Goal: Task Accomplishment & Management: Use online tool/utility

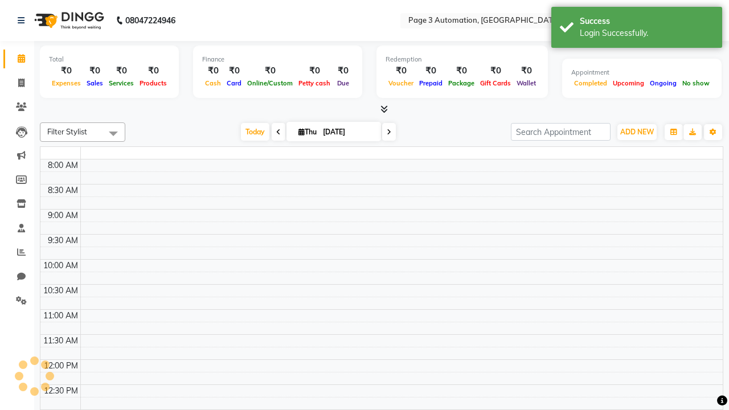
select select "en"
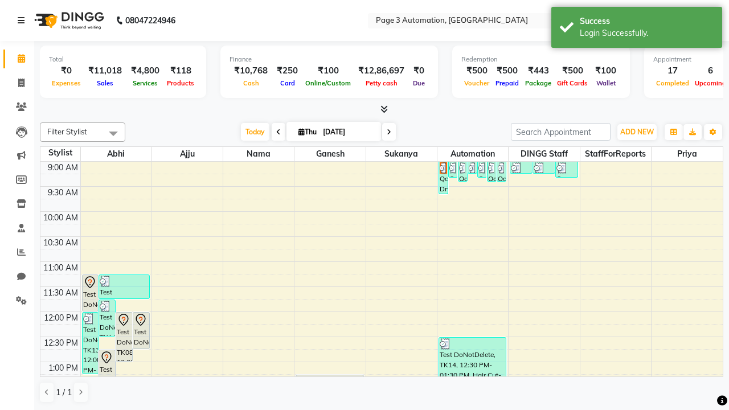
click at [23, 21] on icon at bounding box center [21, 21] width 7 height 8
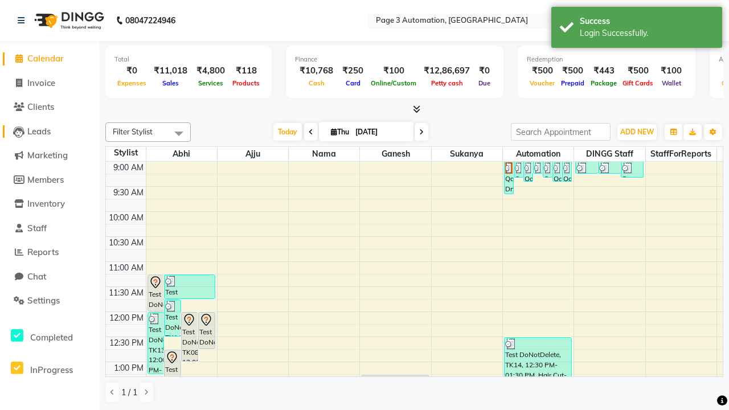
click at [50, 131] on span "Leads" at bounding box center [38, 131] width 23 height 11
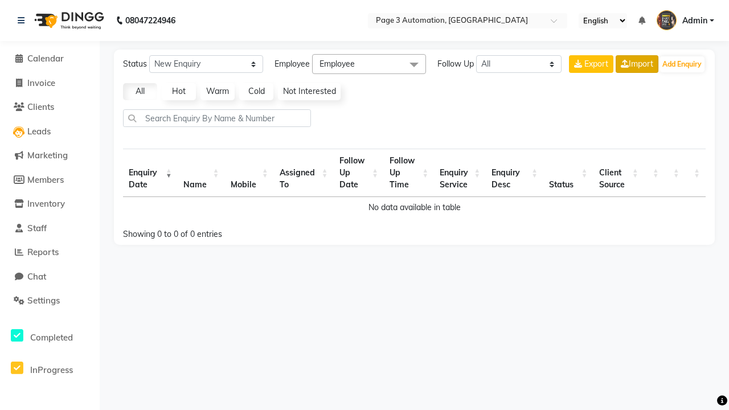
click at [636, 64] on link "Import" at bounding box center [637, 64] width 43 height 18
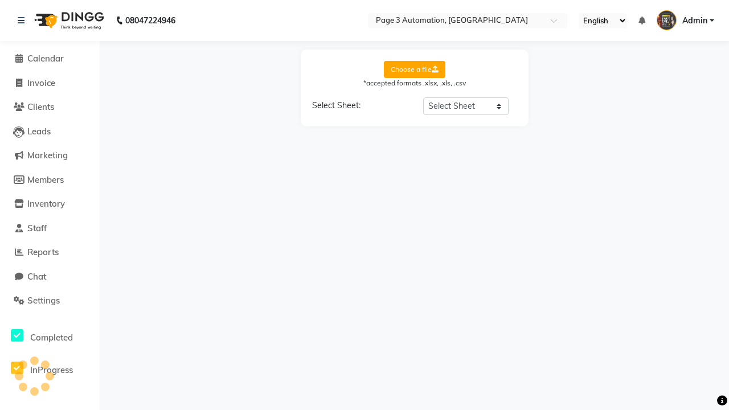
select select "Sheet1"
select select "Name"
select select "Mobile Number"
select select "Date"
select select "DD-MM-YYYY"
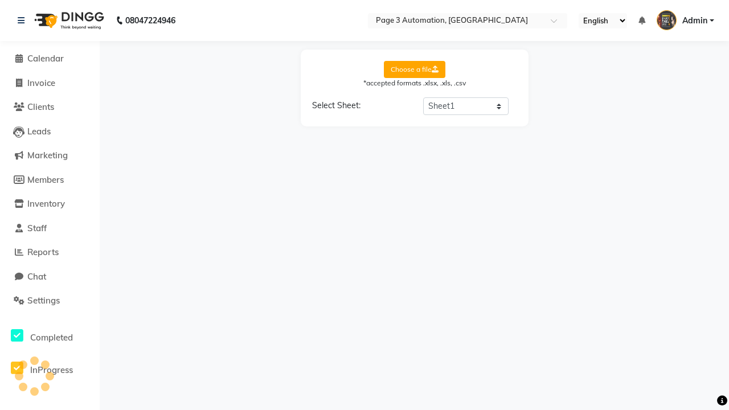
select select "Description"
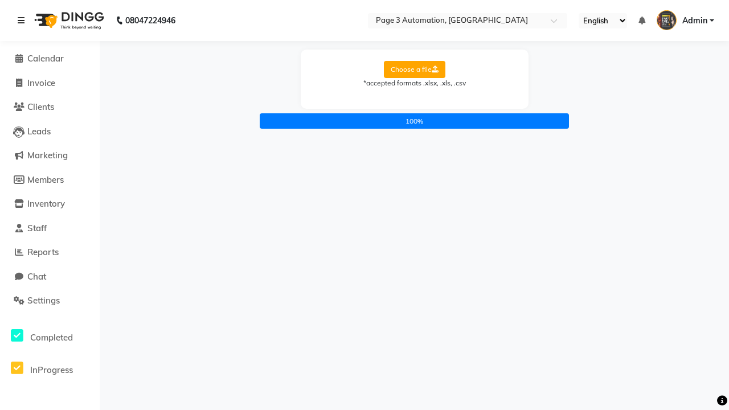
click at [23, 21] on icon at bounding box center [21, 21] width 7 height 8
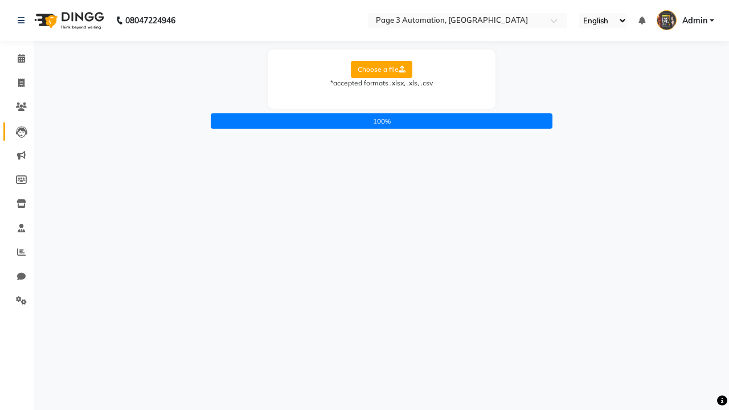
click at [17, 131] on icon at bounding box center [21, 131] width 11 height 11
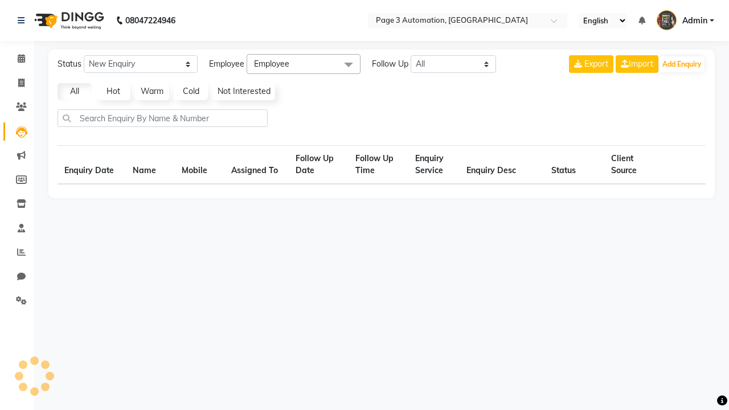
select select "10"
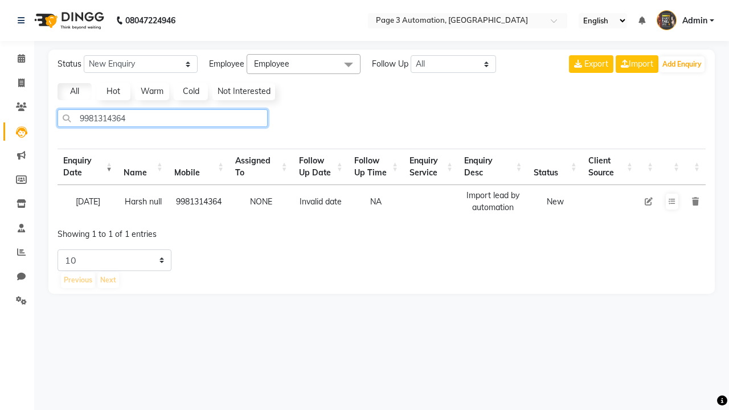
type input "9981314364"
